Goal: Use online tool/utility

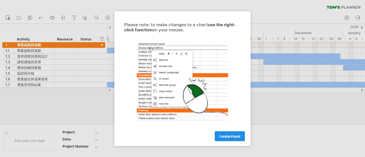
click at [193, 134] on span "I understand" at bounding box center [230, 136] width 21 height 4
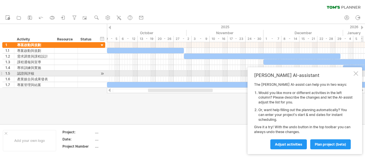
click at [193, 75] on div at bounding box center [356, 73] width 5 height 5
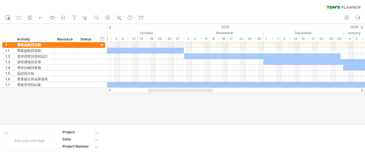
click at [188, 92] on div at bounding box center [236, 91] width 258 height 6
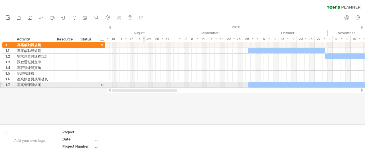
drag, startPoint x: 186, startPoint y: 91, endPoint x: 141, endPoint y: 81, distance: 45.3
click at [142, 83] on div "Trying to reach [DOMAIN_NAME] Connected again... 0% clear filter new 1" at bounding box center [182, 78] width 365 height 157
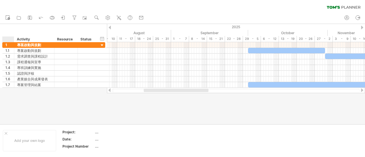
click at [17, 40] on div "Activity" at bounding box center [34, 40] width 34 height 6
click at [22, 39] on input "********" at bounding box center [34, 40] width 34 height 6
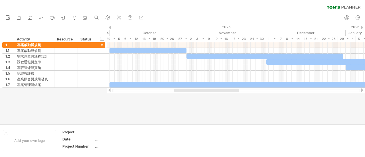
drag, startPoint x: 188, startPoint y: 90, endPoint x: 219, endPoint y: 92, distance: 30.6
click at [193, 92] on div at bounding box center [206, 90] width 65 height 3
click at [120, 17] on icon at bounding box center [119, 18] width 6 height 6
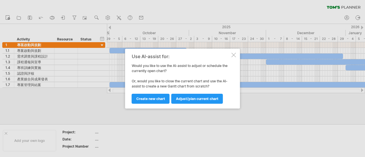
click at [151, 99] on span "Create new chart" at bounding box center [150, 99] width 29 height 4
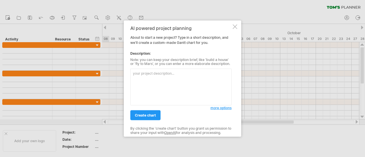
click at [152, 85] on textarea at bounding box center [180, 87] width 101 height 37
type textarea "我想將欄位改成中文"
click at [138, 114] on span "create chart" at bounding box center [145, 115] width 21 height 4
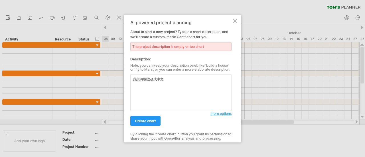
drag, startPoint x: 232, startPoint y: 21, endPoint x: 235, endPoint y: 21, distance: 3.0
click at [193, 21] on div "AI powered project planning About to start a new project? Type in a short descr…" at bounding box center [183, 79] width 118 height 128
click at [193, 20] on div at bounding box center [235, 21] width 5 height 5
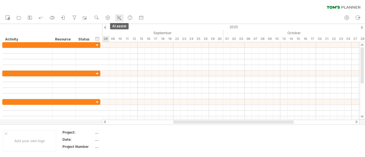
click at [118, 17] on icon at bounding box center [119, 18] width 6 height 6
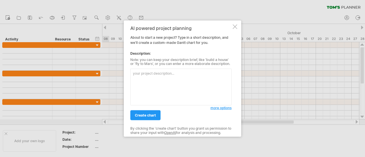
click at [161, 89] on textarea at bounding box center [180, 87] width 101 height 37
type textarea "ㄈ"
type textarea "翻譯"
click at [152, 112] on link "create chart" at bounding box center [145, 115] width 30 height 10
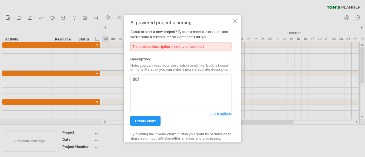
click at [193, 21] on div at bounding box center [235, 21] width 5 height 5
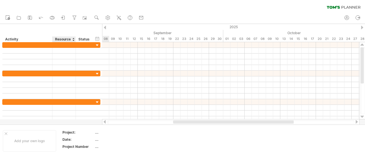
click at [71, 40] on div "Resource" at bounding box center [63, 40] width 17 height 6
